Goal: Find specific page/section: Find specific page/section

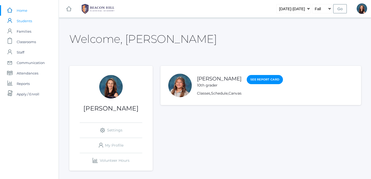
click at [23, 21] on span "Students" at bounding box center [24, 21] width 15 height 10
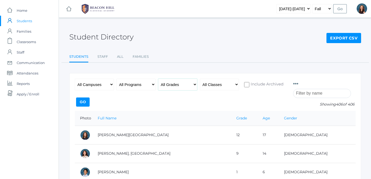
click at [158, 78] on select "All Grades Grammar - Kindergarten - 1st Grade - 2nd Grade - 3rd Grade - 4th Gra…" at bounding box center [177, 84] width 39 height 12
select select "11"
click option "- 11th Grade" at bounding box center [0, 0] width 0 height 0
click at [90, 100] on input "Go" at bounding box center [83, 101] width 14 height 9
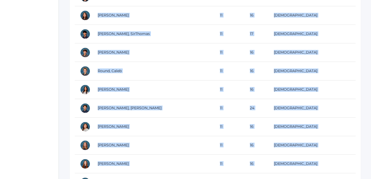
scroll to position [323, 0]
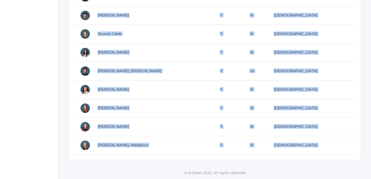
drag, startPoint x: 77, startPoint y: 96, endPoint x: 162, endPoint y: 167, distance: 110.9
copy div "Photo Full Name Grade Age Gender Bradley, Selah 11 17 Female Brown, Peighton 11…"
